Goal: Task Accomplishment & Management: Manage account settings

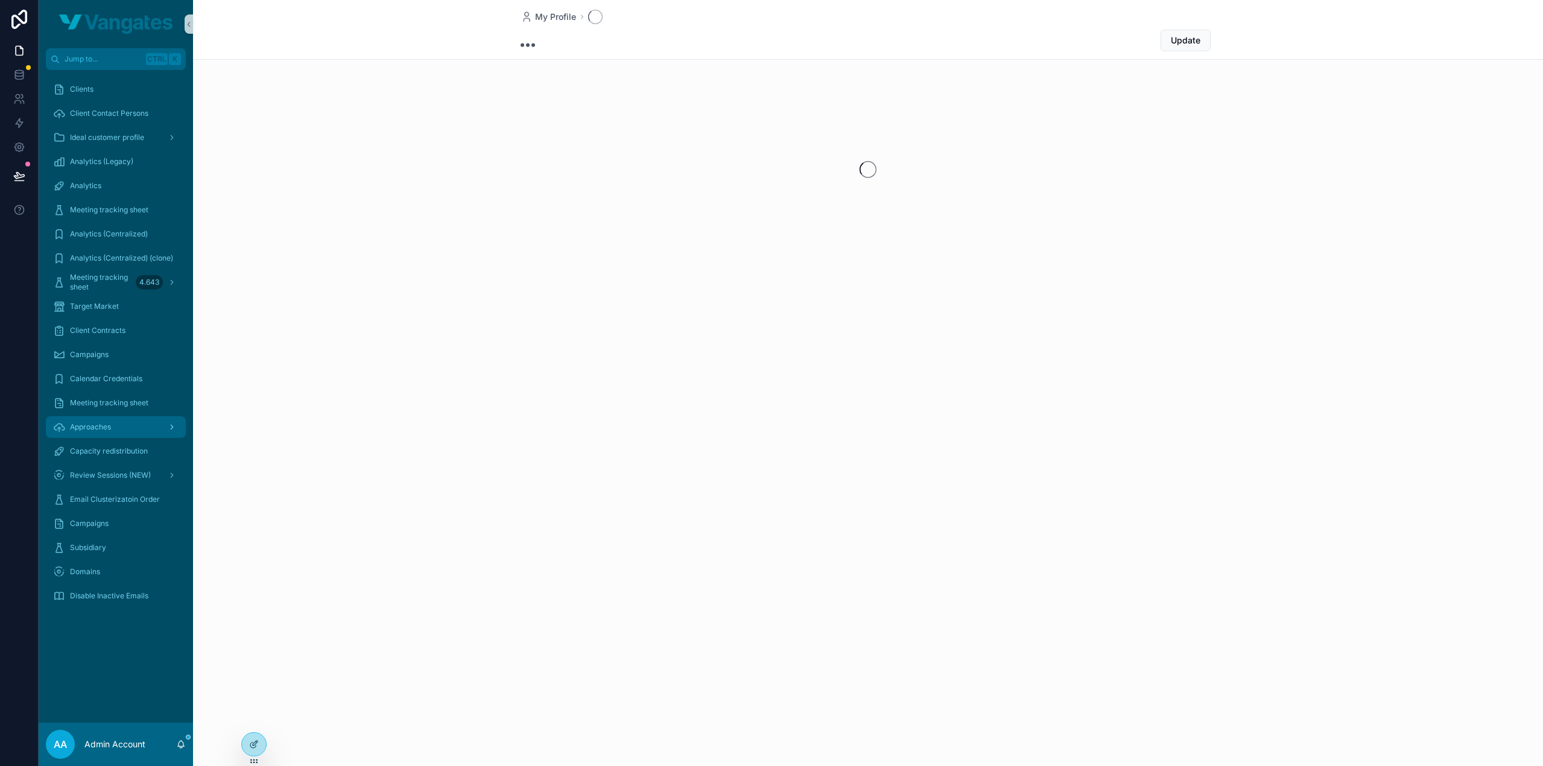
click at [103, 418] on div "Approaches" at bounding box center [116, 427] width 126 height 19
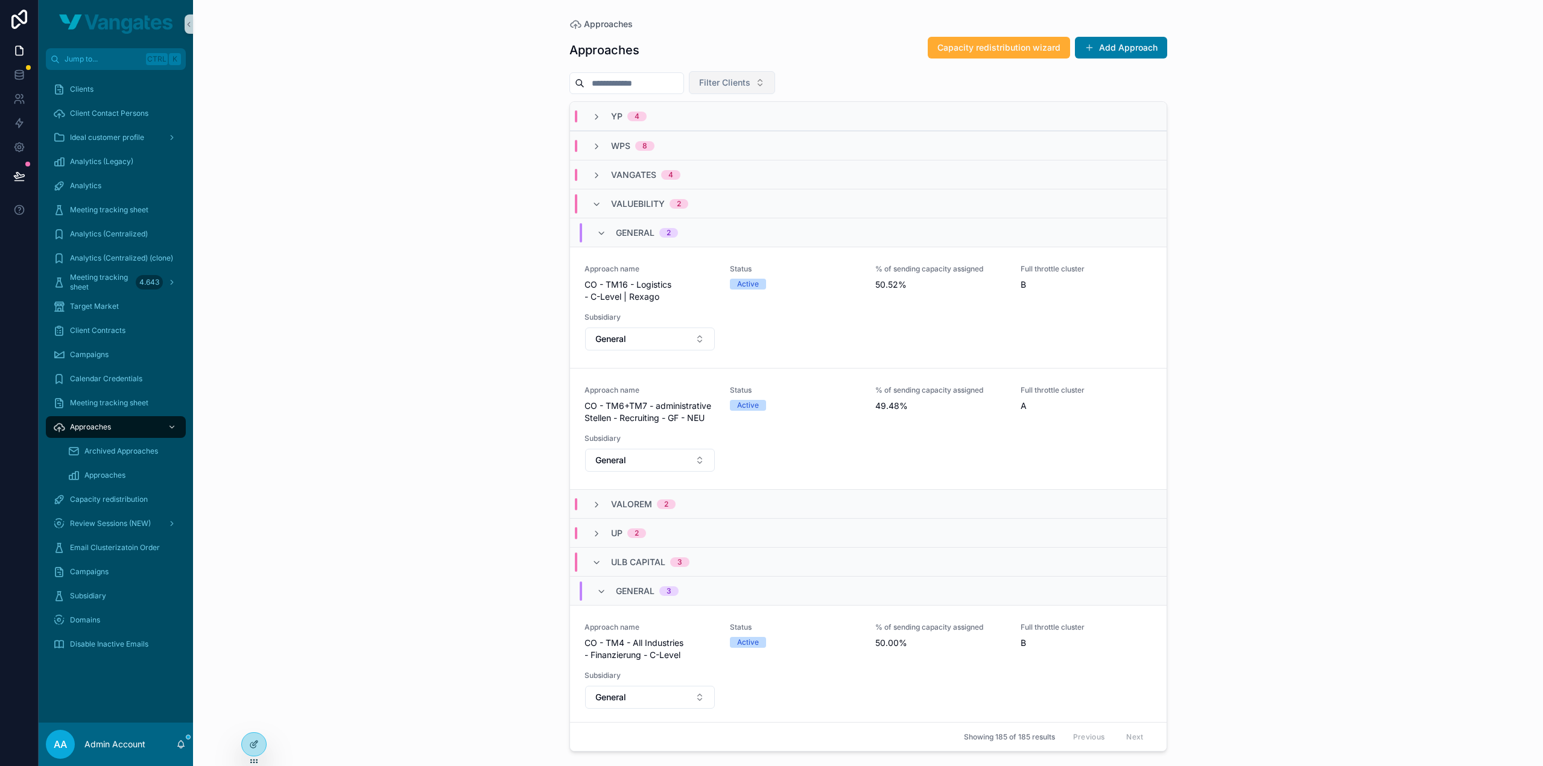
click at [743, 77] on span "Filter Clients" at bounding box center [724, 83] width 51 height 12
type input "*****"
click at [730, 133] on div "lyska" at bounding box center [757, 130] width 145 height 19
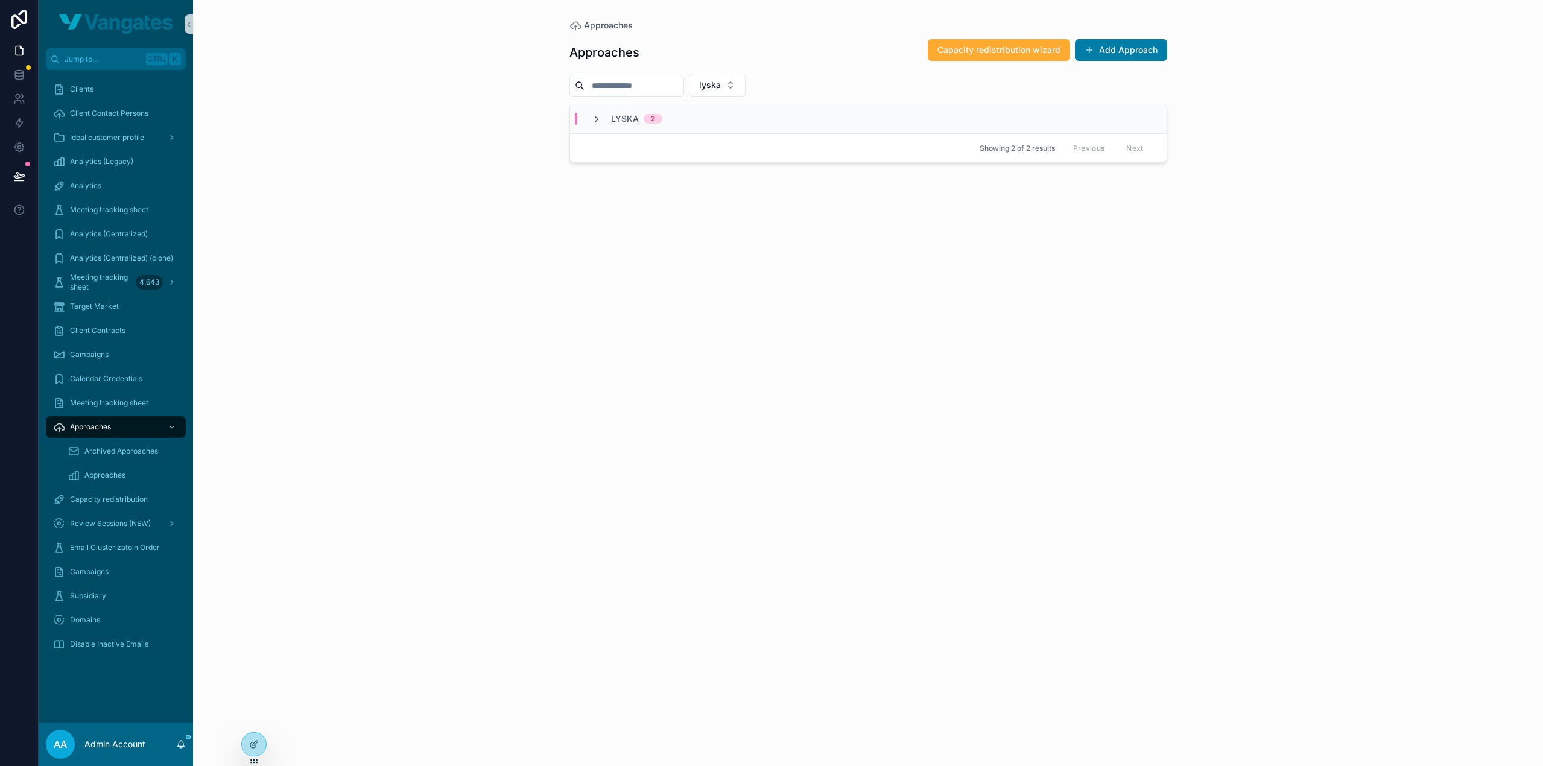
click at [594, 122] on icon "scrollable content" at bounding box center [597, 120] width 10 height 10
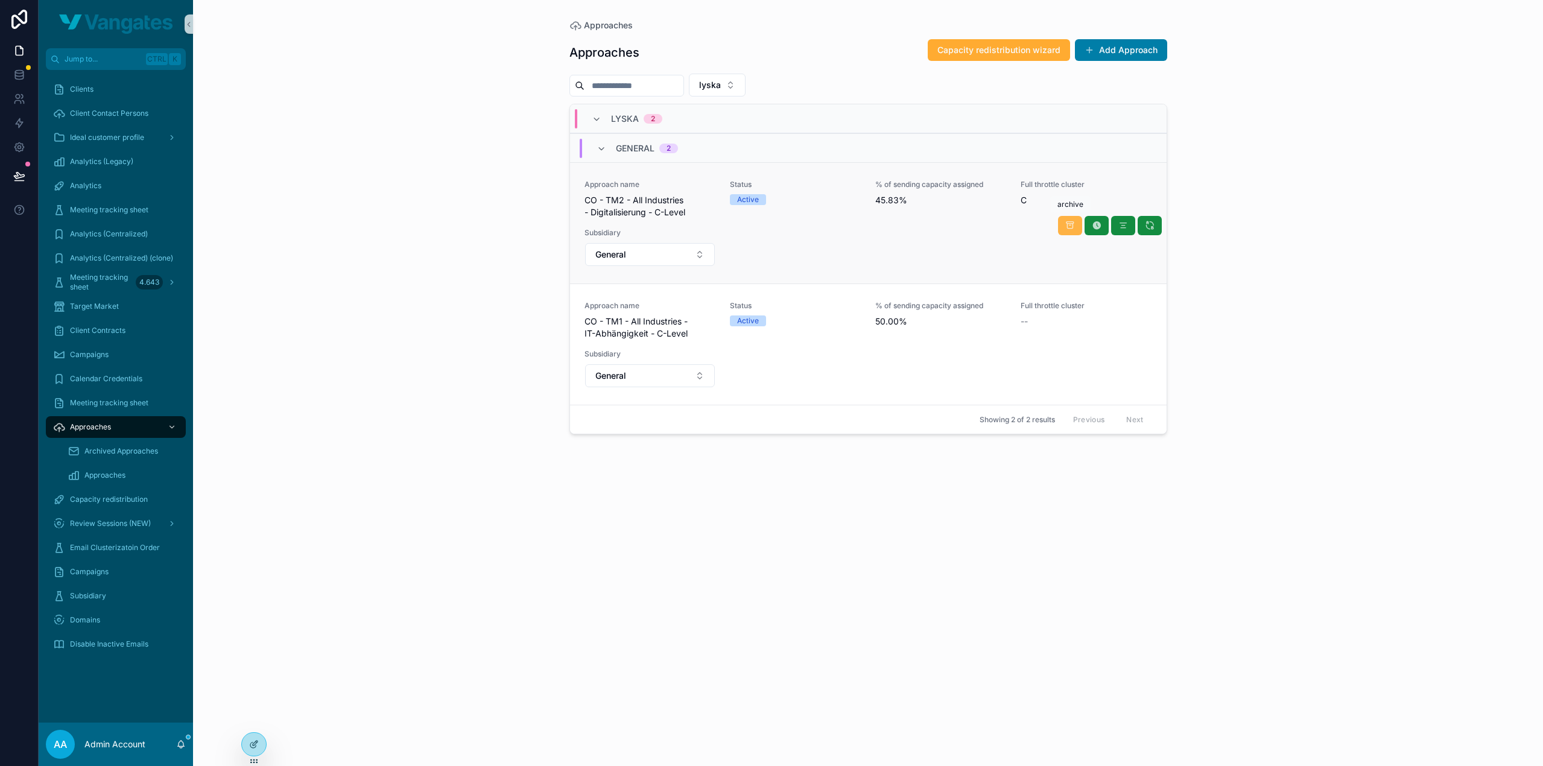
click at [1064, 226] on button "scrollable content" at bounding box center [1070, 225] width 24 height 19
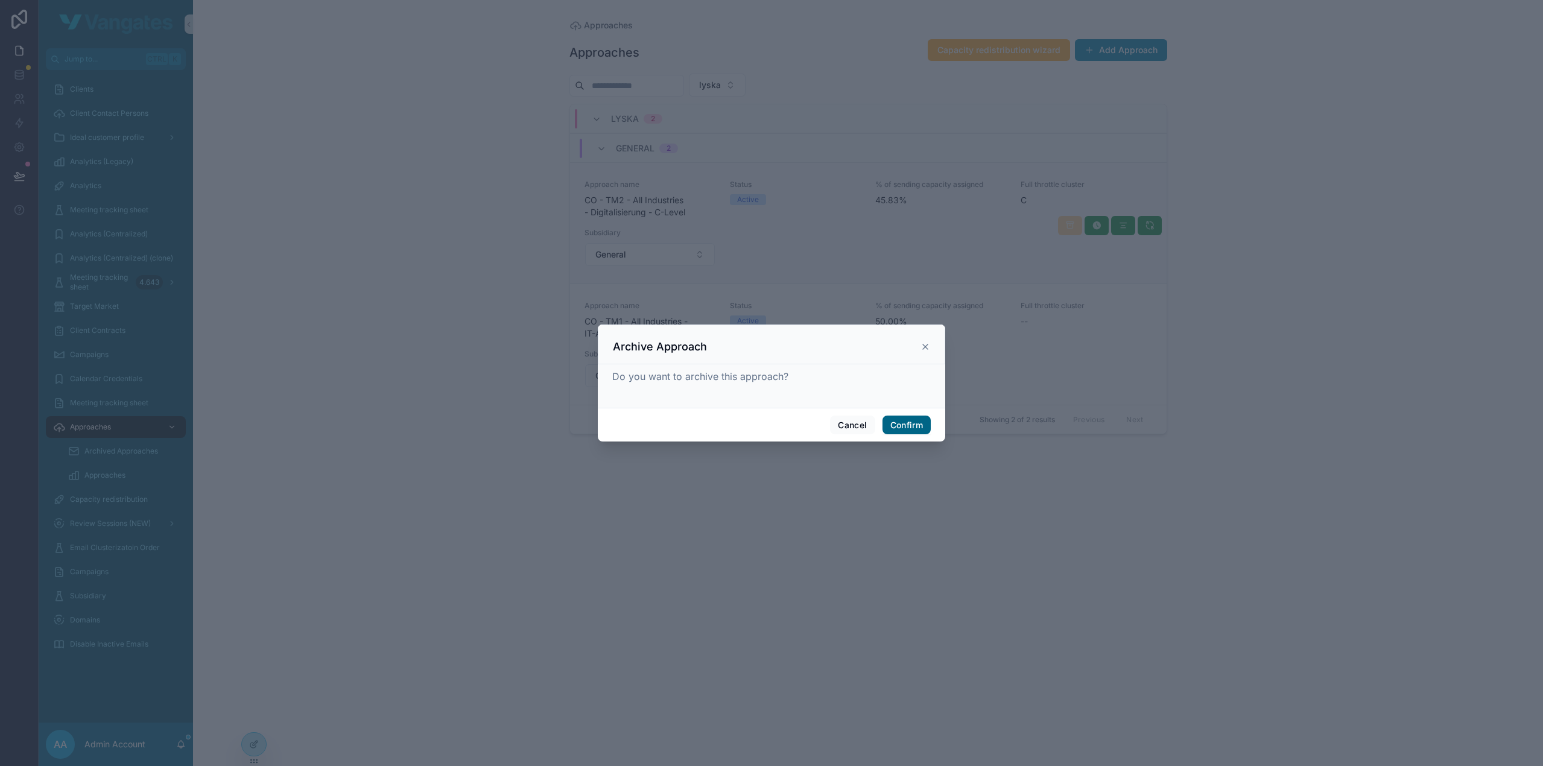
click at [902, 429] on button "Confirm" at bounding box center [907, 425] width 48 height 19
